Goal: Task Accomplishment & Management: Manage account settings

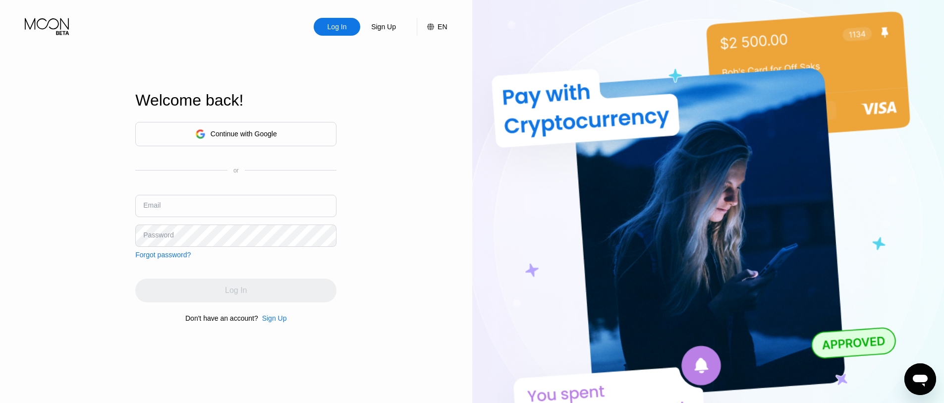
type input "TyishaLarabee@email.com"
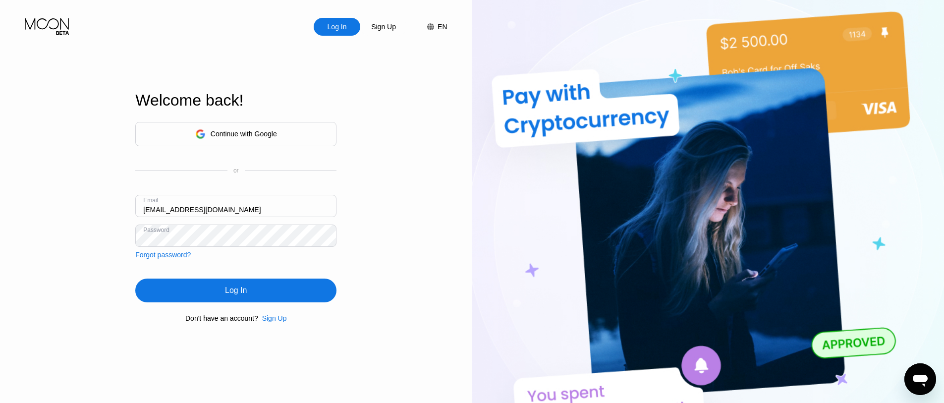
click at [148, 288] on div "Log In" at bounding box center [235, 290] width 201 height 24
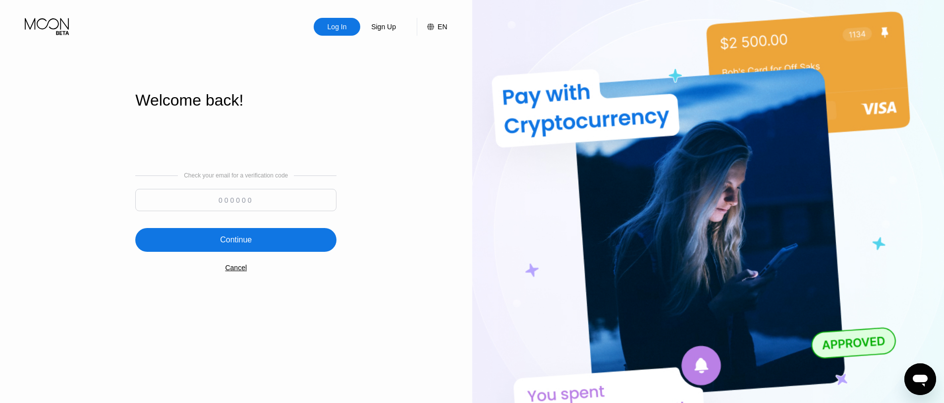
click at [241, 266] on div "Check your email for a verification code Continue Cancel" at bounding box center [235, 221] width 201 height 201
click at [238, 271] on div "Cancel" at bounding box center [236, 268] width 22 height 8
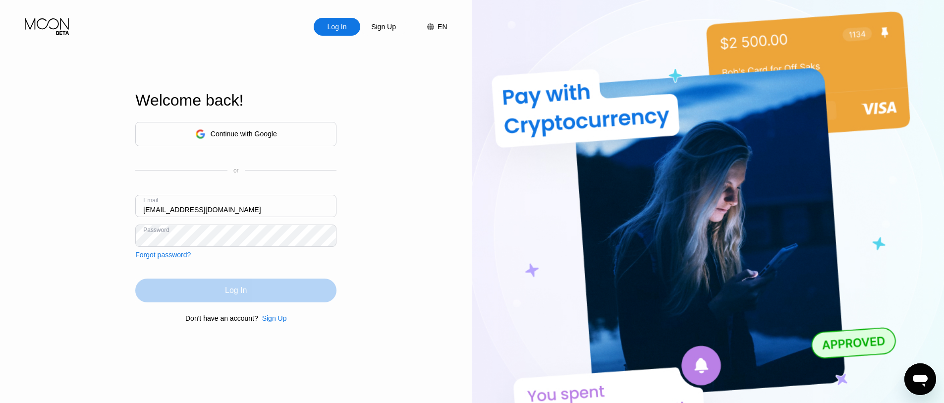
click at [253, 302] on div "Log In" at bounding box center [235, 290] width 201 height 24
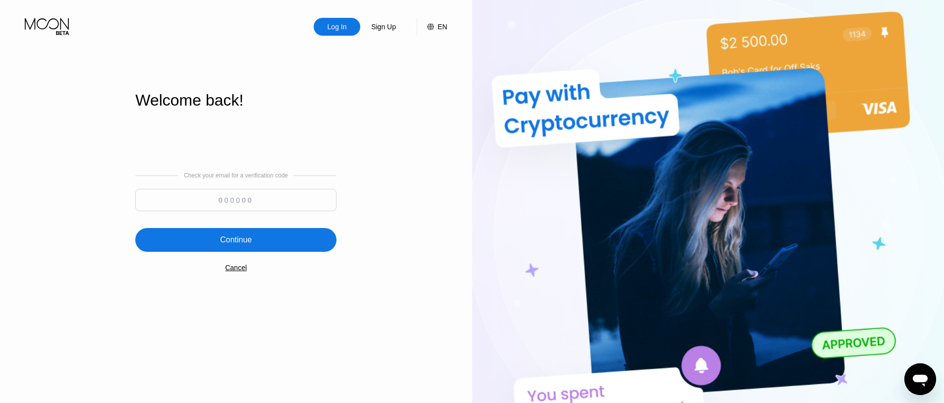
click at [198, 193] on div "Check your email for a verification code" at bounding box center [235, 194] width 201 height 44
click at [195, 195] on input at bounding box center [235, 200] width 201 height 22
paste input "204633"
type input "204633"
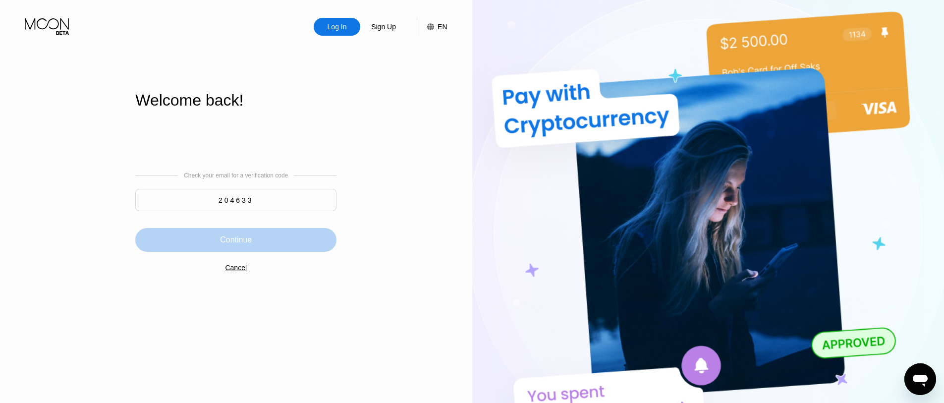
click at [192, 242] on div "Continue" at bounding box center [235, 240] width 201 height 24
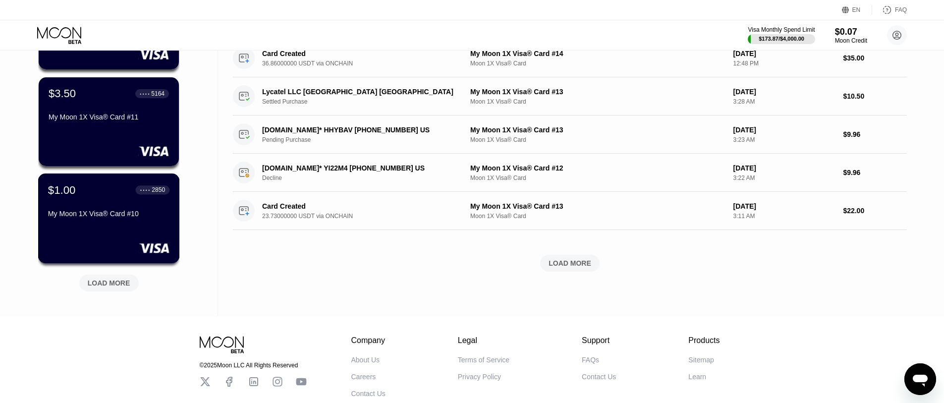
scroll to position [198, 0]
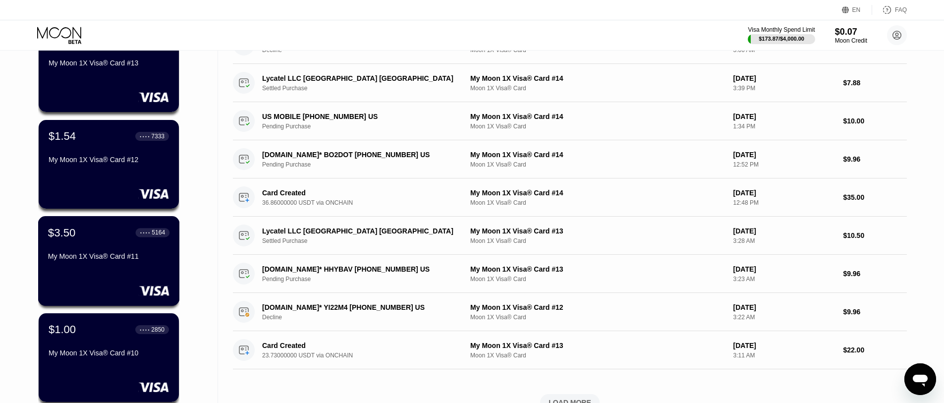
click at [81, 264] on div "My Moon 1X Visa® Card #11" at bounding box center [108, 258] width 121 height 12
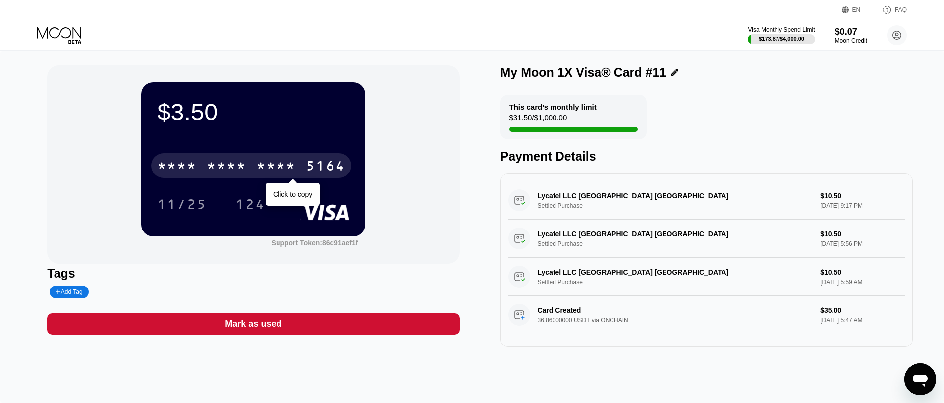
click at [283, 174] on div "* * * *" at bounding box center [276, 167] width 40 height 16
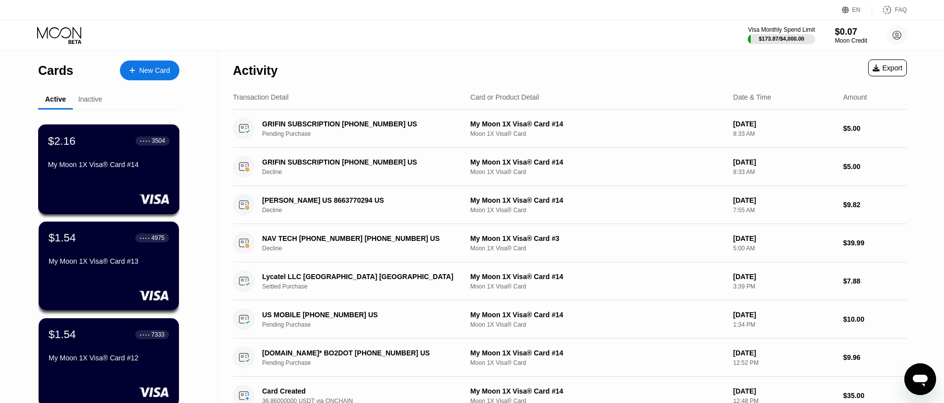
click at [95, 167] on div "My Moon 1X Visa® Card #14" at bounding box center [108, 164] width 121 height 8
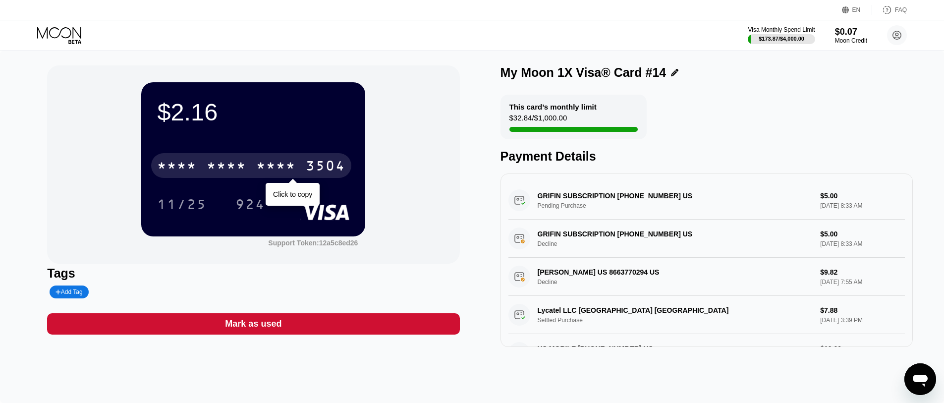
click at [313, 167] on div "3504" at bounding box center [326, 167] width 40 height 16
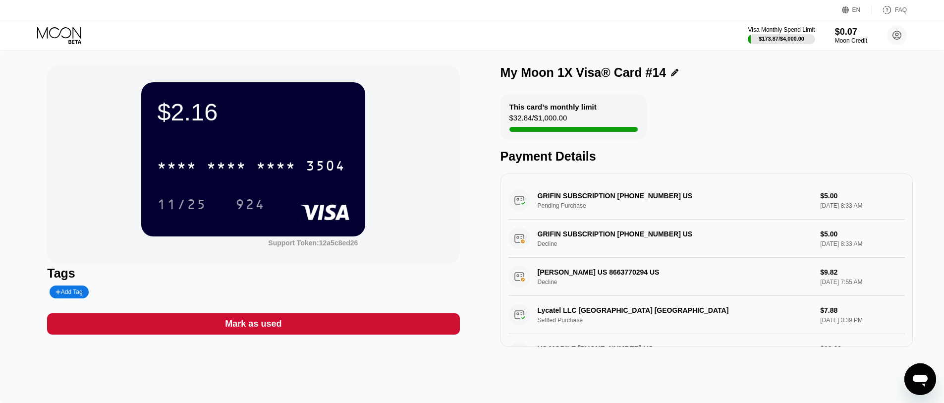
click at [597, 26] on div "Visa Monthly Spend Limit $173.87 / $4,000.00 $0.07 Moon Credit [EMAIL_ADDRESS][…" at bounding box center [472, 35] width 944 height 30
